Goal: Navigation & Orientation: Find specific page/section

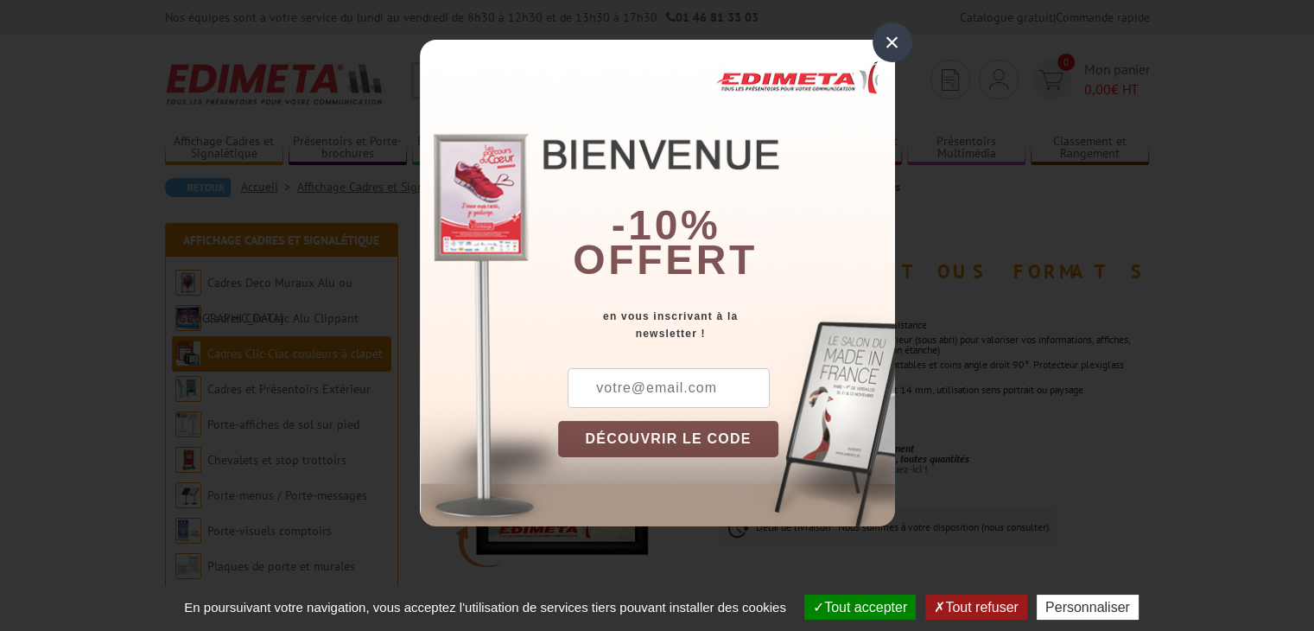
click at [889, 43] on div "×" at bounding box center [892, 42] width 40 height 40
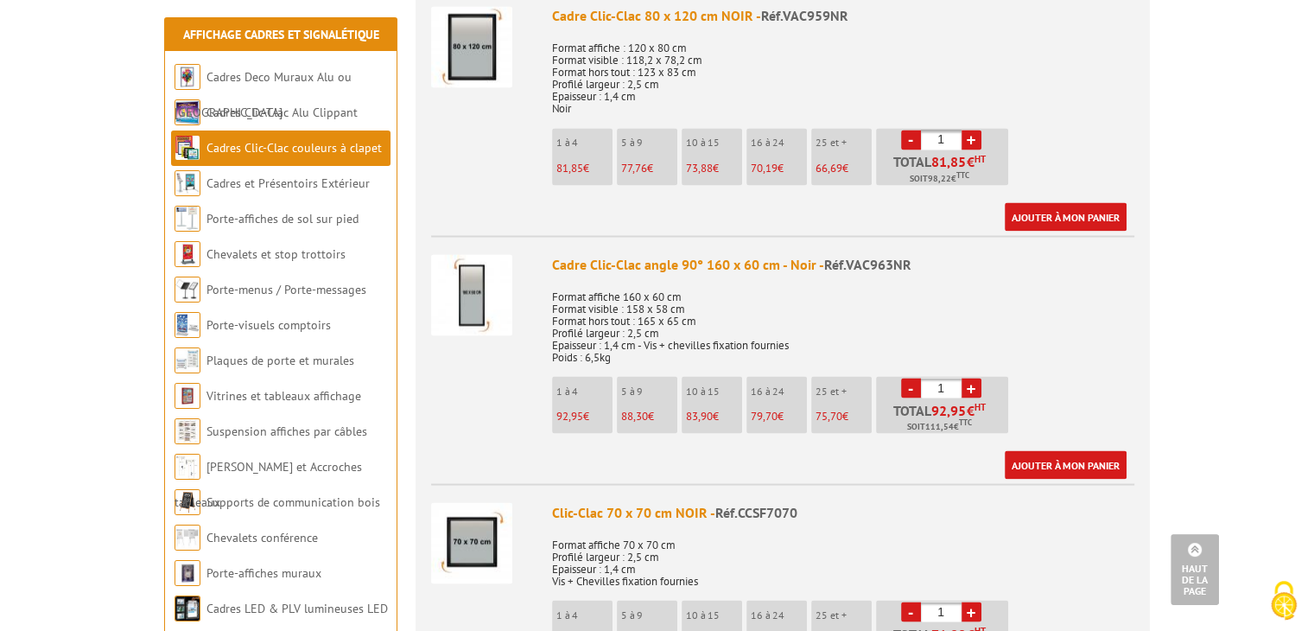
scroll to position [3096, 0]
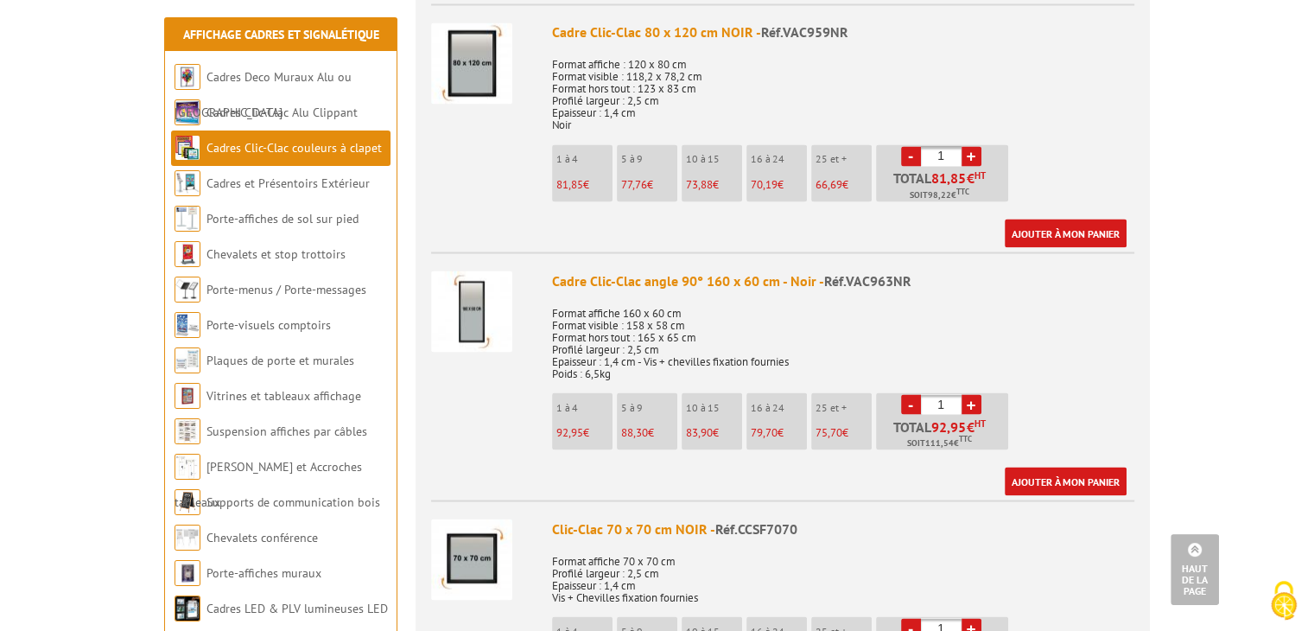
click at [466, 299] on img at bounding box center [471, 310] width 81 height 81
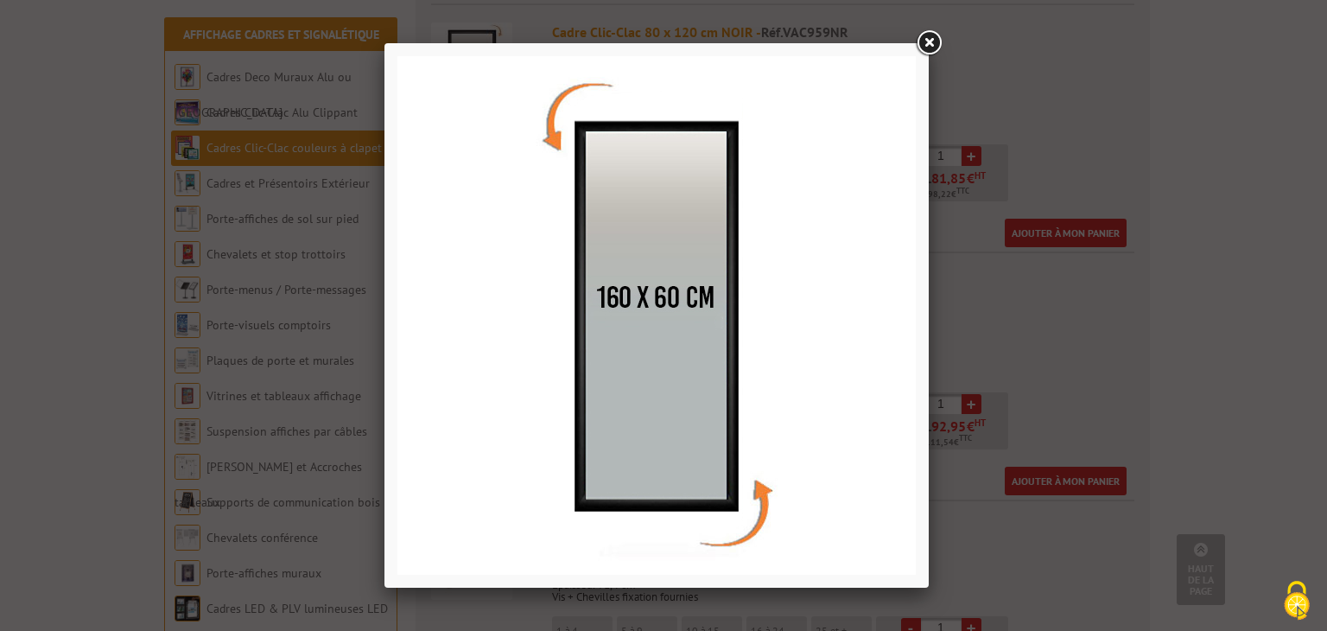
click at [640, 298] on img at bounding box center [656, 315] width 518 height 518
click at [560, 102] on img at bounding box center [656, 315] width 518 height 518
click at [929, 44] on link at bounding box center [928, 43] width 31 height 31
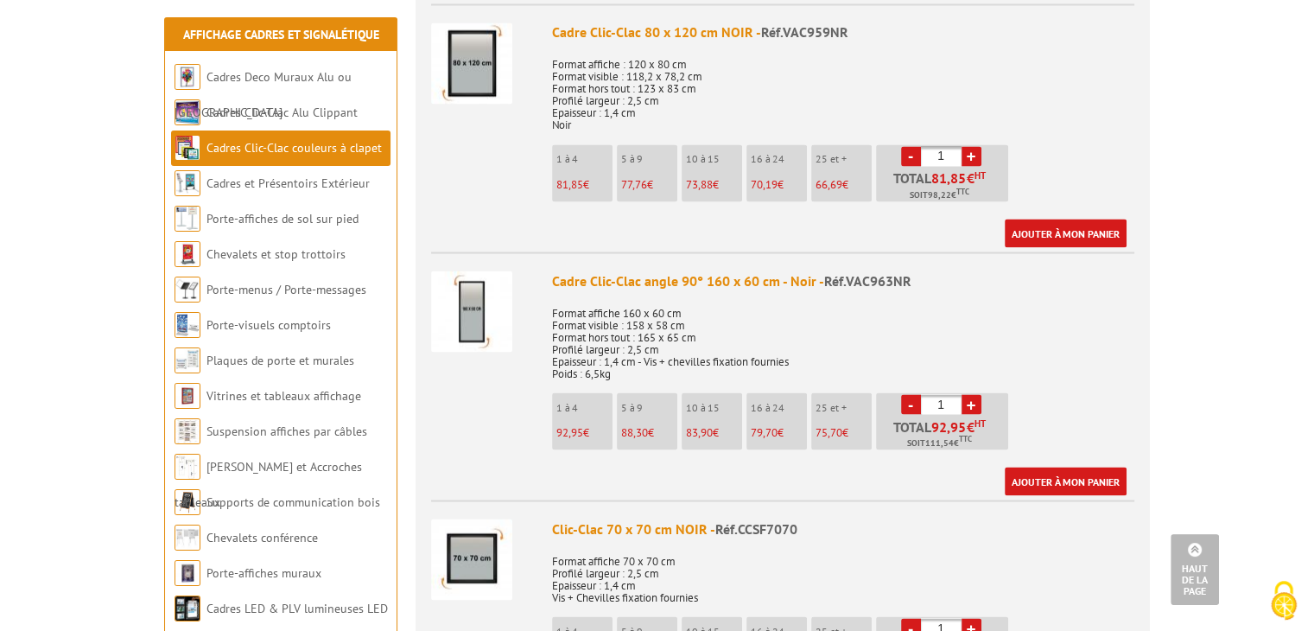
click at [680, 273] on div "Cadre Clic-Clac angle 90° 160 x 60 cm - Noir - Réf.VAC963NR" at bounding box center [843, 280] width 582 height 20
click at [244, 78] on link "Cadres Deco Muraux Alu ou [GEOGRAPHIC_DATA]" at bounding box center [262, 94] width 177 height 51
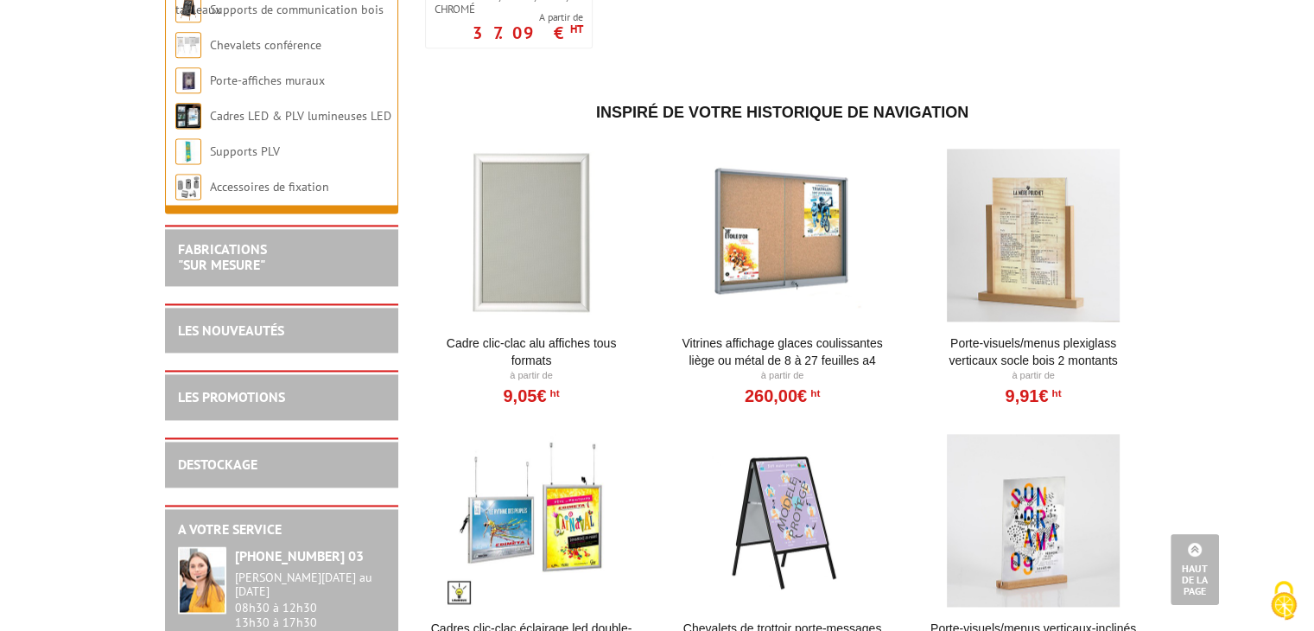
scroll to position [2363, 0]
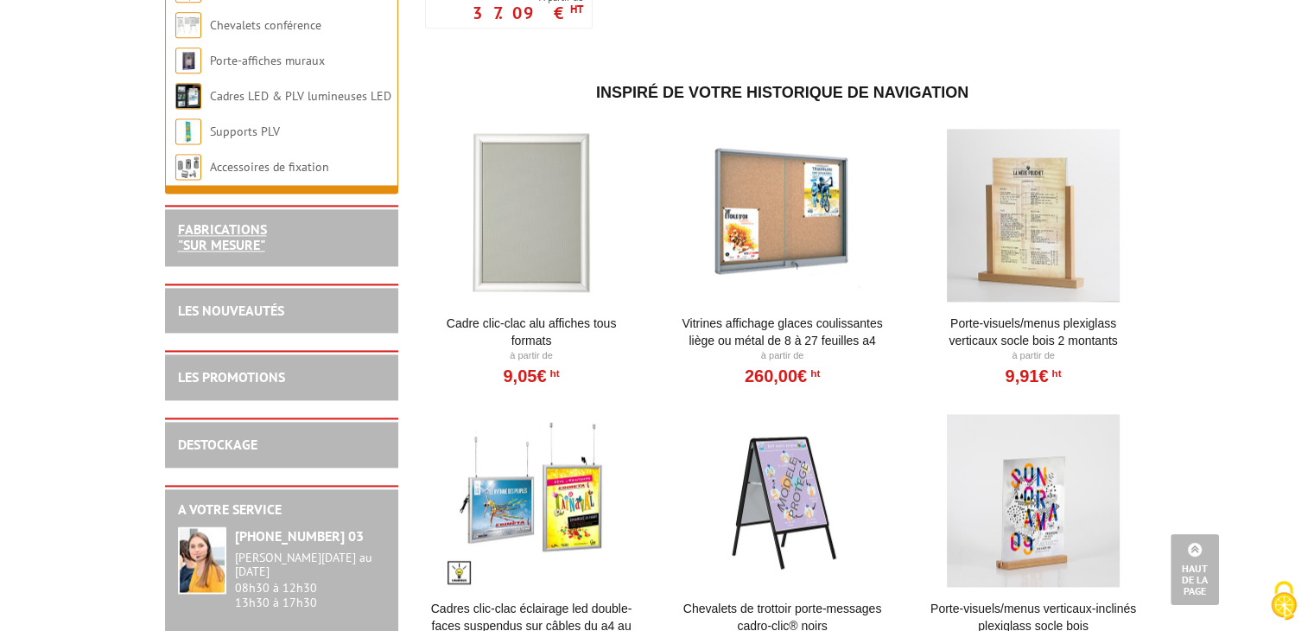
click at [255, 228] on link "FABRICATIONS "Sur Mesure"" at bounding box center [222, 236] width 89 height 33
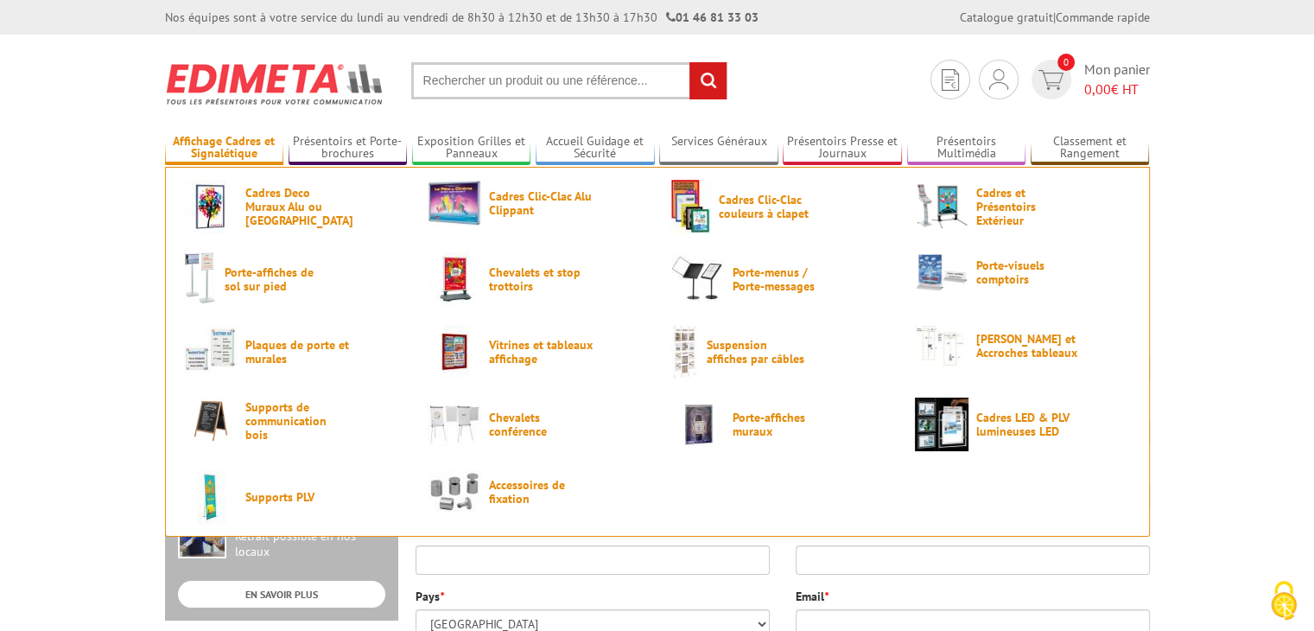
click at [251, 143] on link "Affichage Cadres et Signalétique" at bounding box center [224, 148] width 119 height 29
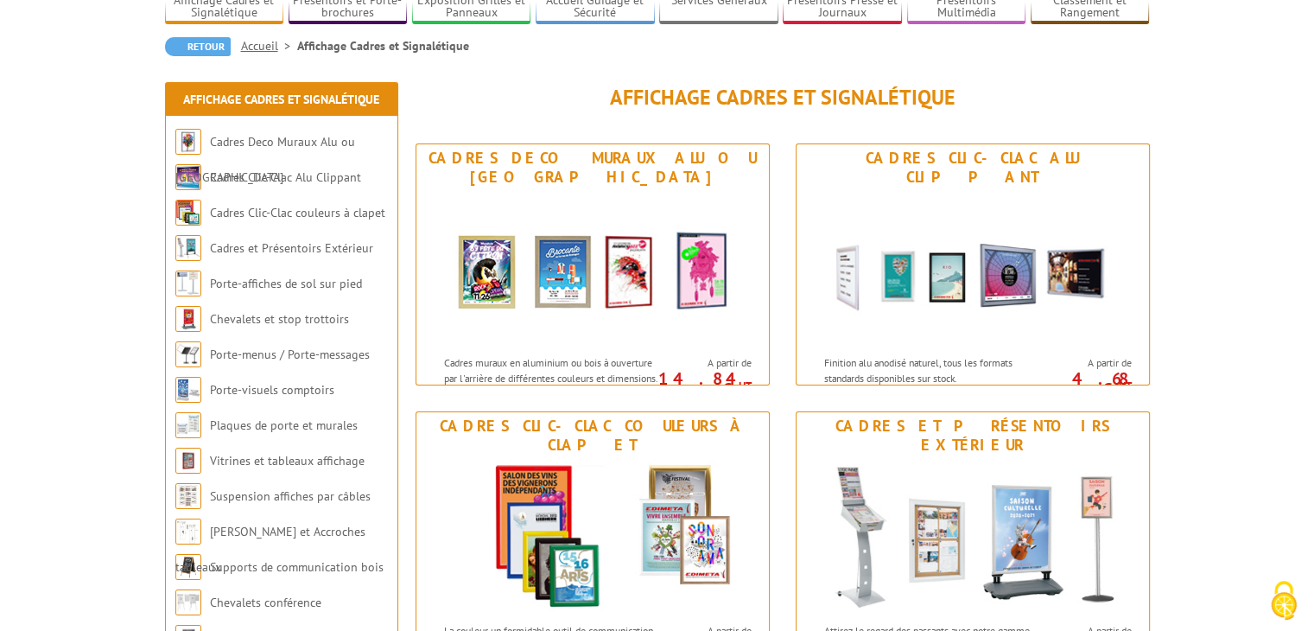
scroll to position [130, 0]
